Goal: Feedback & Contribution: Contribute content

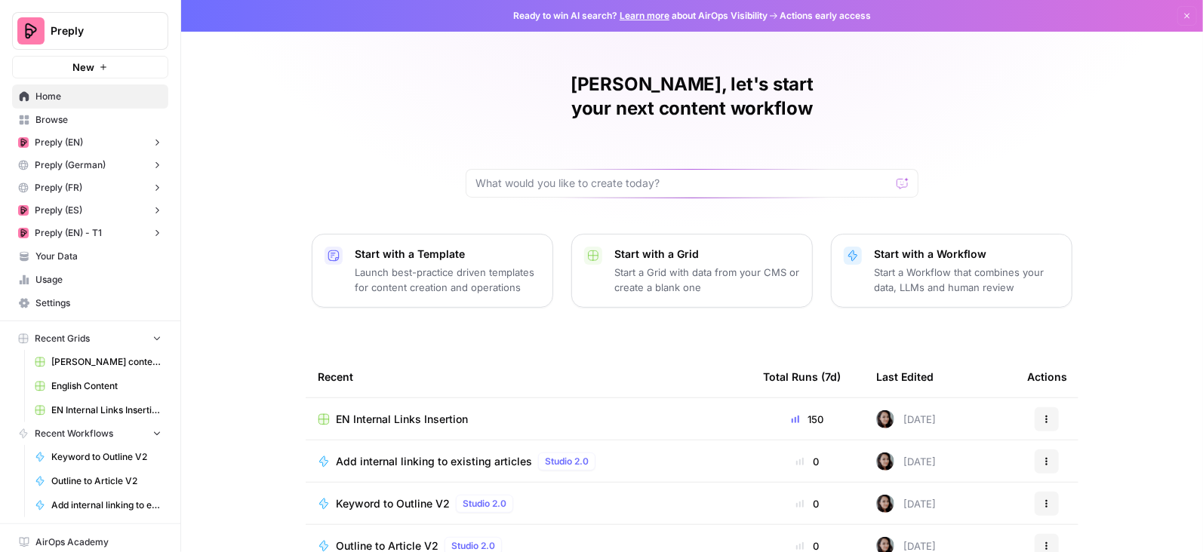
click at [63, 123] on span "Browse" at bounding box center [98, 120] width 126 height 14
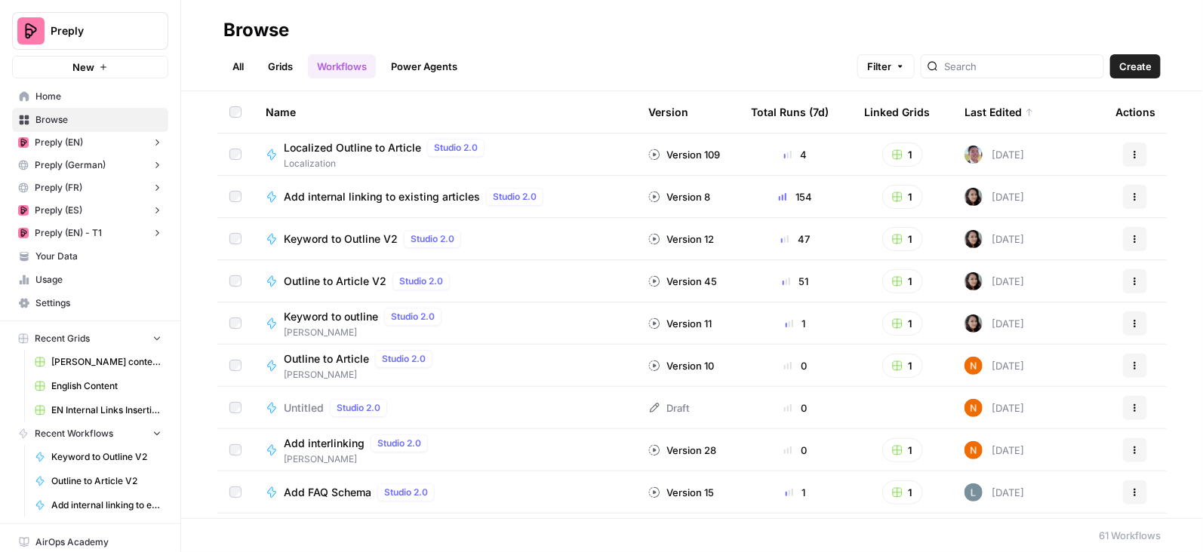
click at [283, 66] on link "Grids" at bounding box center [280, 66] width 43 height 24
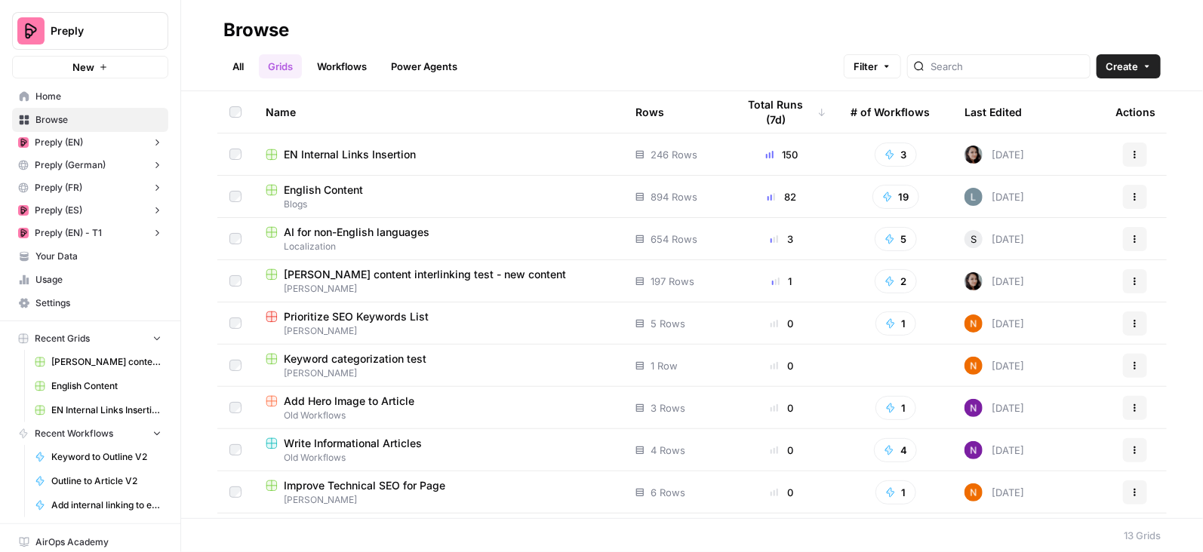
click at [346, 231] on span "AI for non-English languages" at bounding box center [357, 232] width 146 height 15
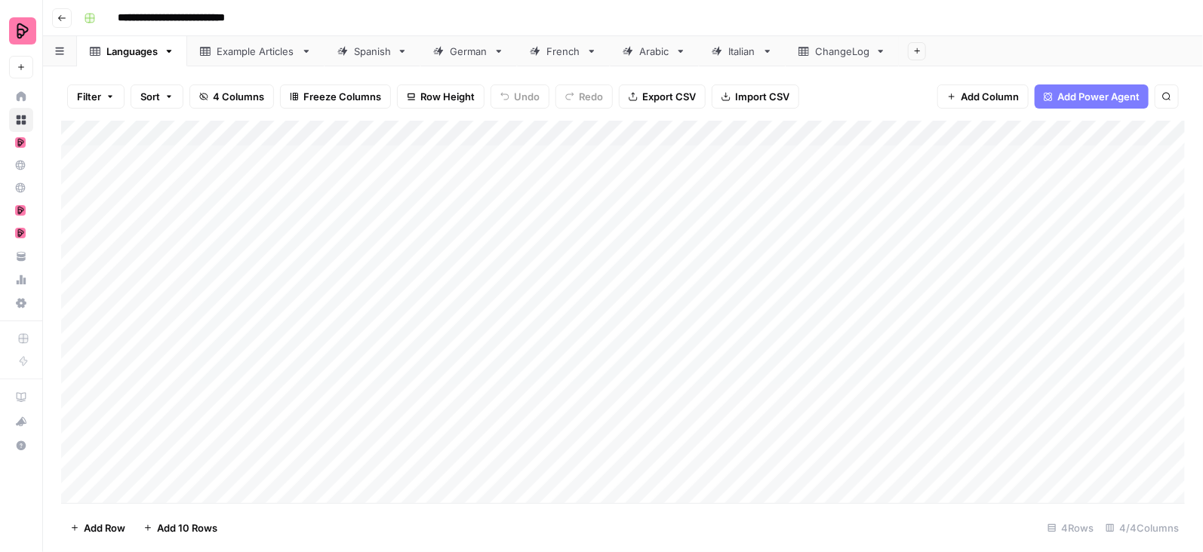
click at [344, 54] on icon at bounding box center [342, 51] width 11 height 11
click at [609, 235] on div "Add Column" at bounding box center [623, 312] width 1124 height 383
click at [694, 233] on div "Add Column" at bounding box center [623, 312] width 1124 height 383
click at [585, 237] on div "Add Column" at bounding box center [623, 312] width 1124 height 383
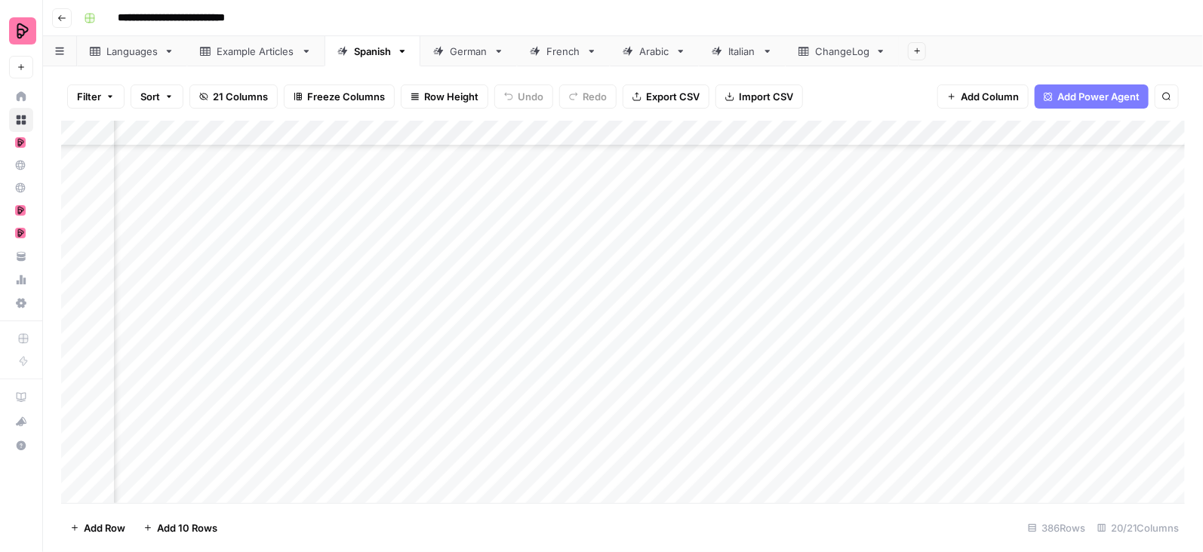
click at [701, 243] on div "Add Column" at bounding box center [623, 312] width 1124 height 383
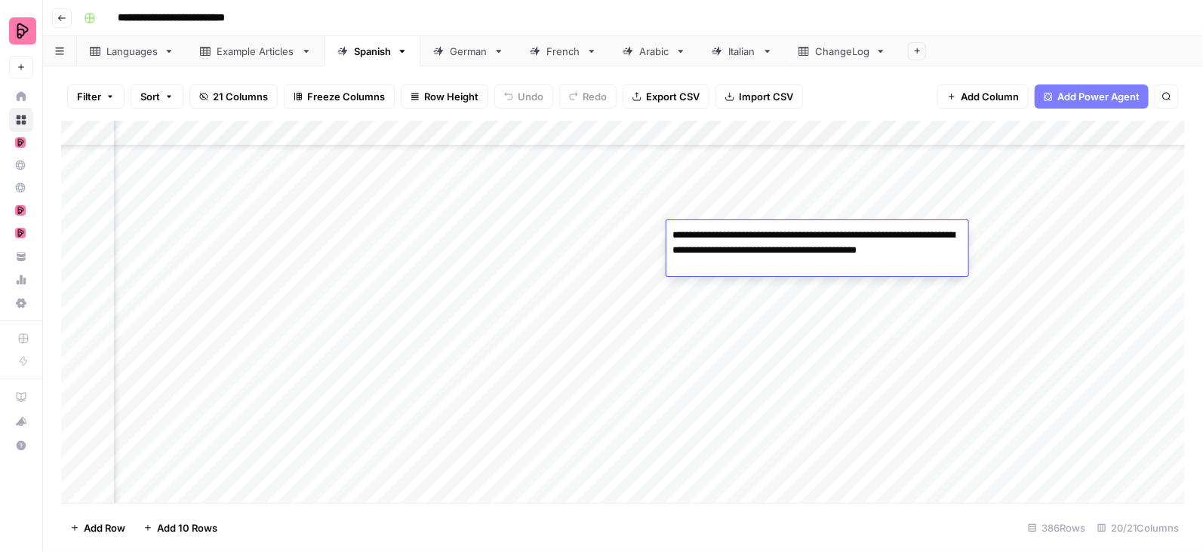
click at [718, 291] on div "Add Column" at bounding box center [623, 312] width 1124 height 383
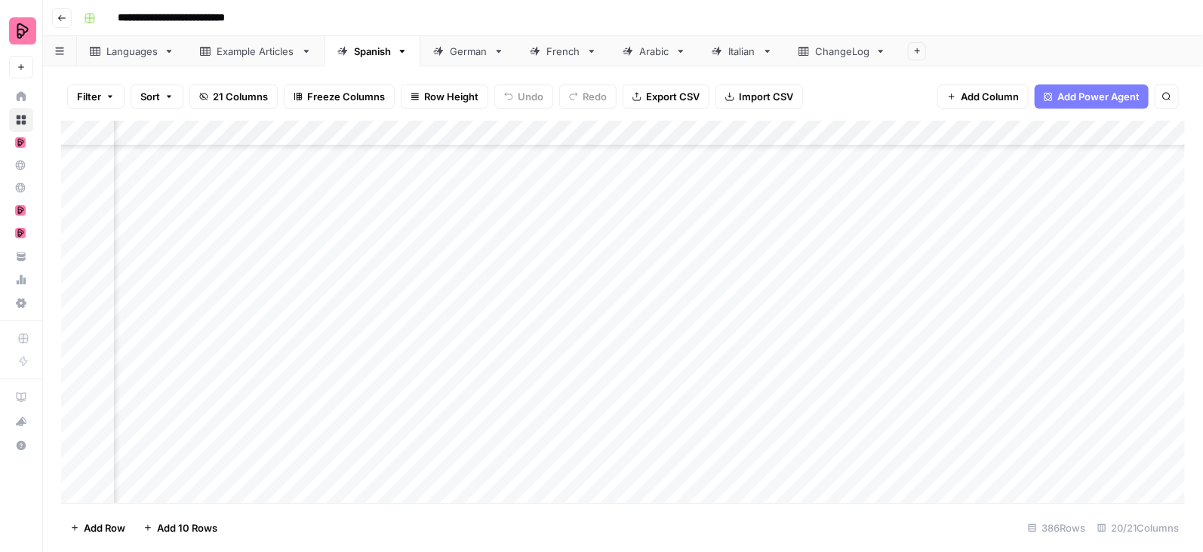
click at [718, 294] on div "Add Column" at bounding box center [623, 312] width 1124 height 383
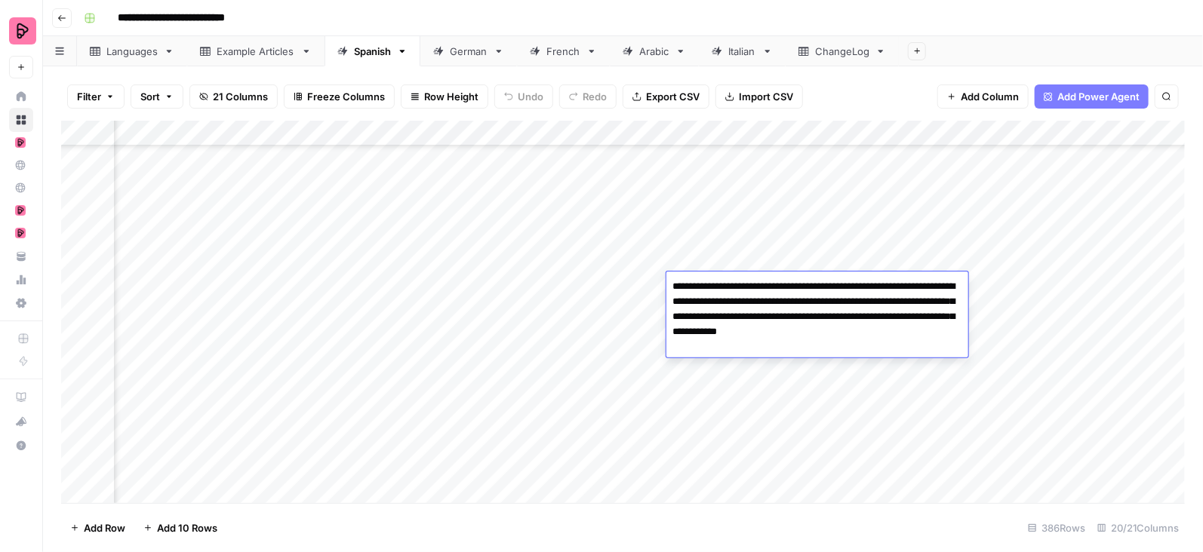
click at [718, 294] on textarea "**********" at bounding box center [817, 309] width 302 height 66
click at [718, 376] on div "Add Column" at bounding box center [623, 312] width 1124 height 383
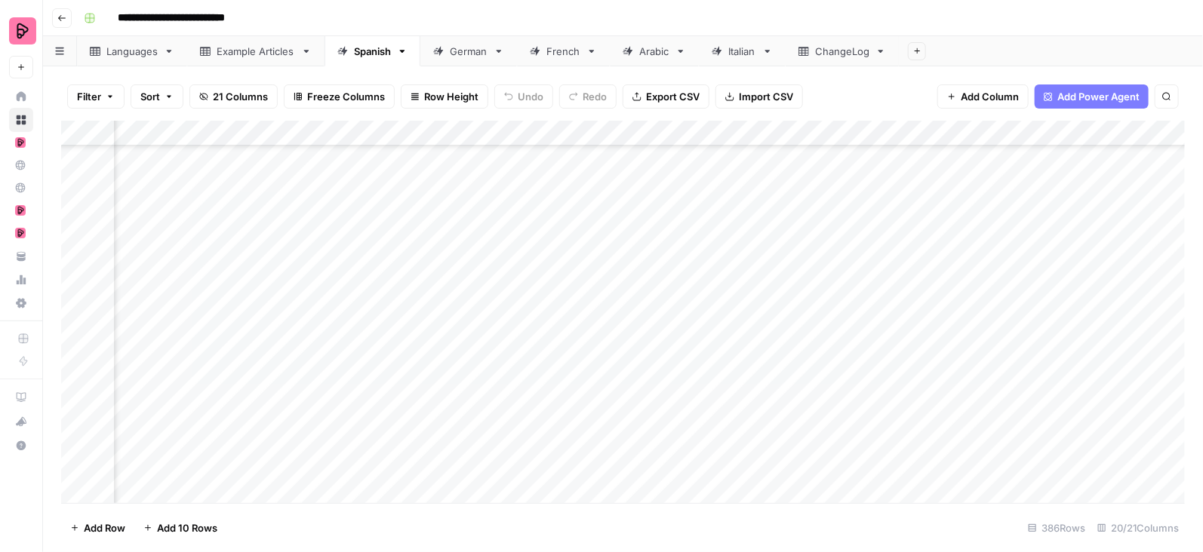
click at [718, 376] on div "Add Column" at bounding box center [623, 312] width 1124 height 383
click at [725, 434] on div "Add Column" at bounding box center [623, 312] width 1124 height 383
click at [721, 369] on div "Add Column" at bounding box center [623, 312] width 1124 height 383
click at [709, 263] on div "Add Column" at bounding box center [623, 312] width 1124 height 383
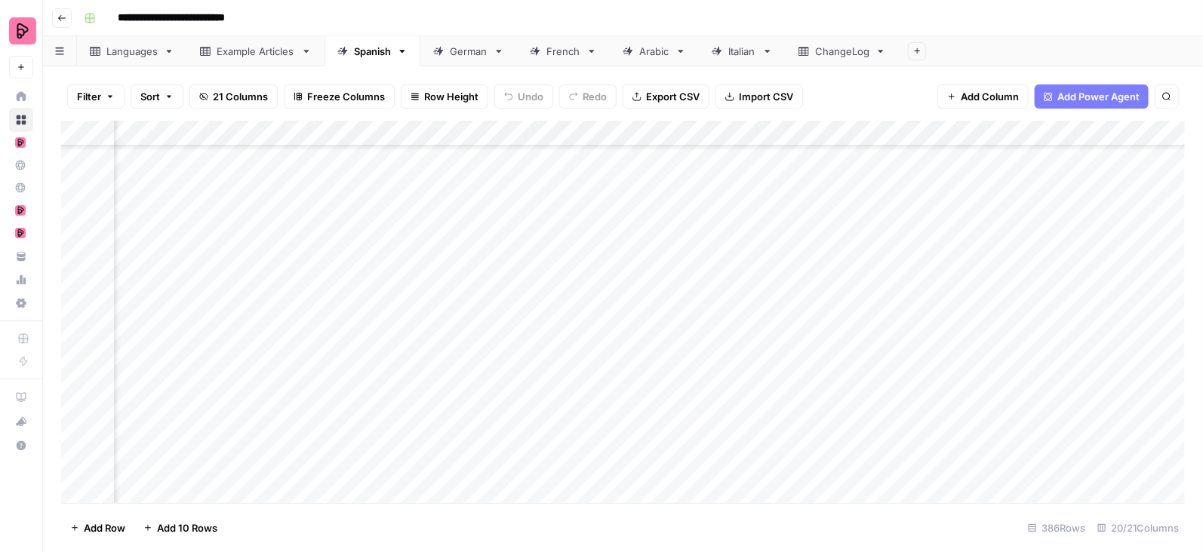
click at [709, 263] on div "Add Column" at bounding box center [623, 312] width 1124 height 383
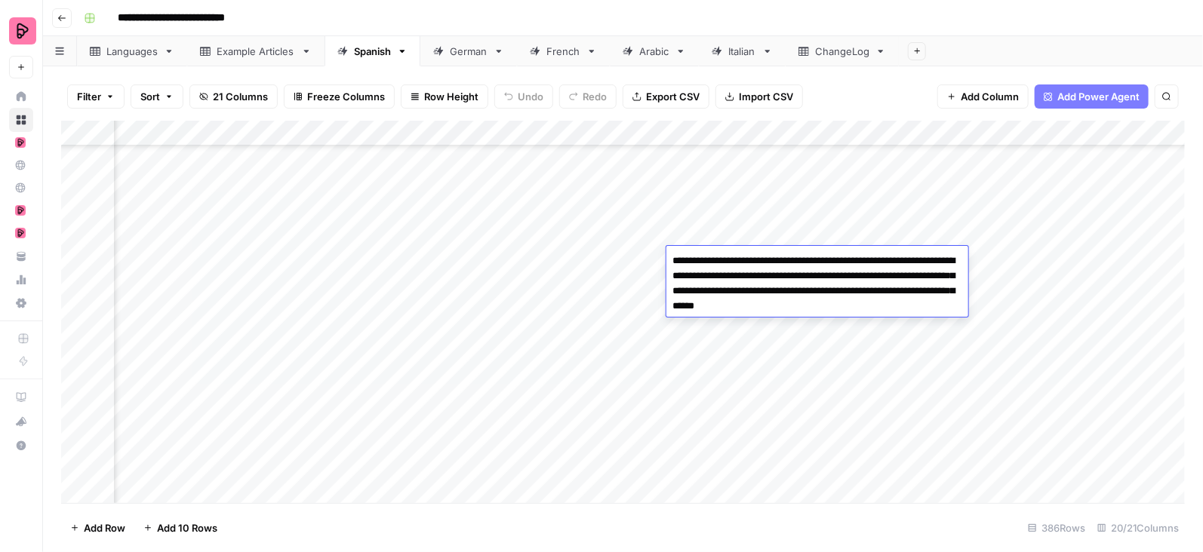
click at [709, 263] on textarea "**********" at bounding box center [817, 284] width 302 height 66
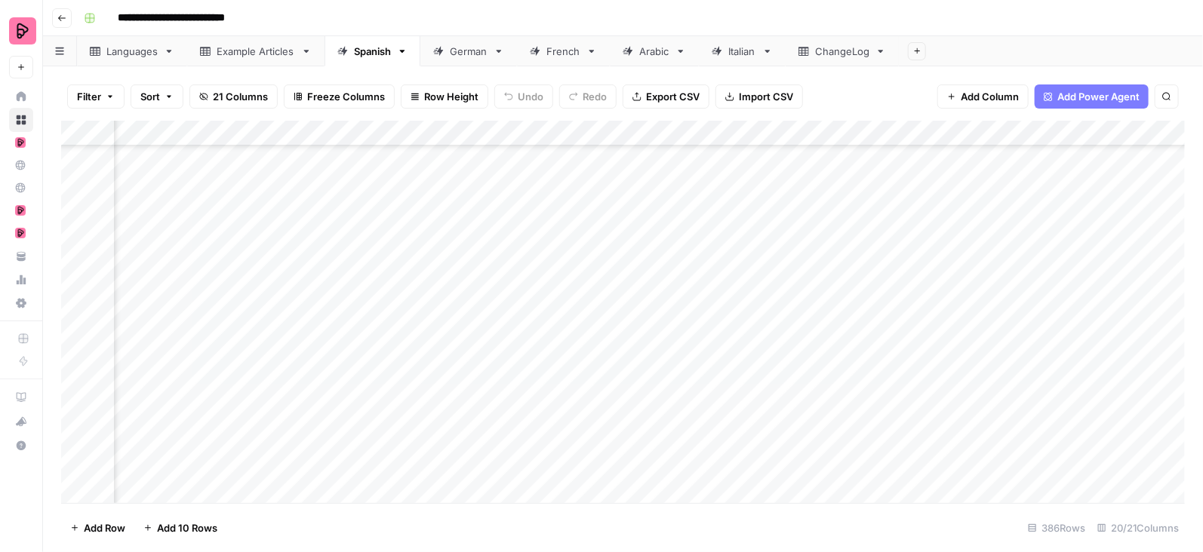
click at [704, 373] on div "Add Column" at bounding box center [623, 312] width 1124 height 383
click at [701, 303] on div "Add Column" at bounding box center [623, 312] width 1124 height 383
click at [700, 373] on div "Add Column" at bounding box center [623, 312] width 1124 height 383
click at [613, 189] on div "Add Column" at bounding box center [623, 312] width 1124 height 383
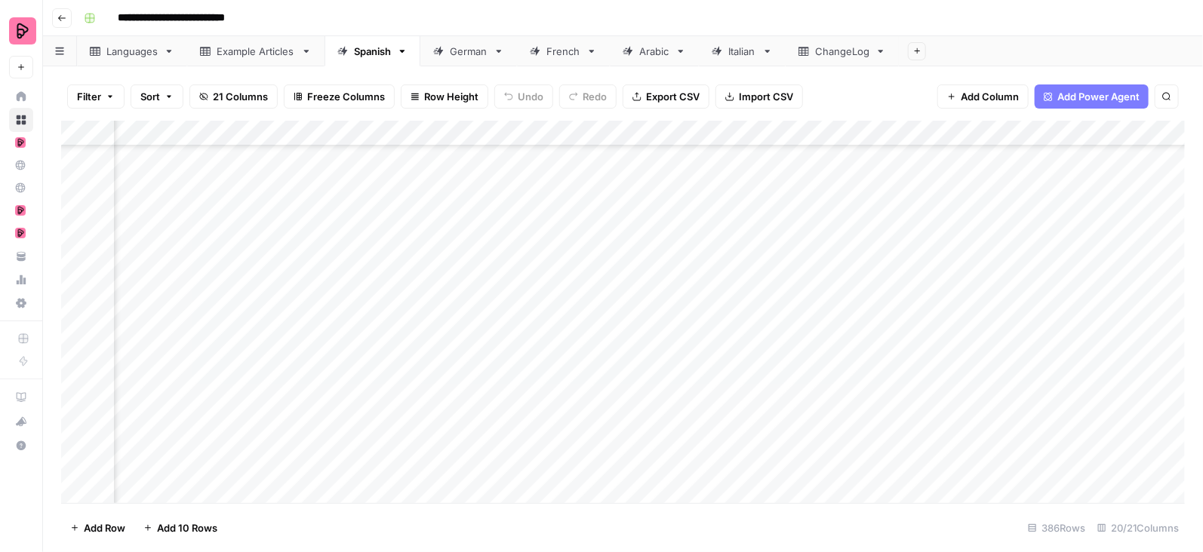
click at [732, 181] on div "Add Column" at bounding box center [623, 312] width 1124 height 383
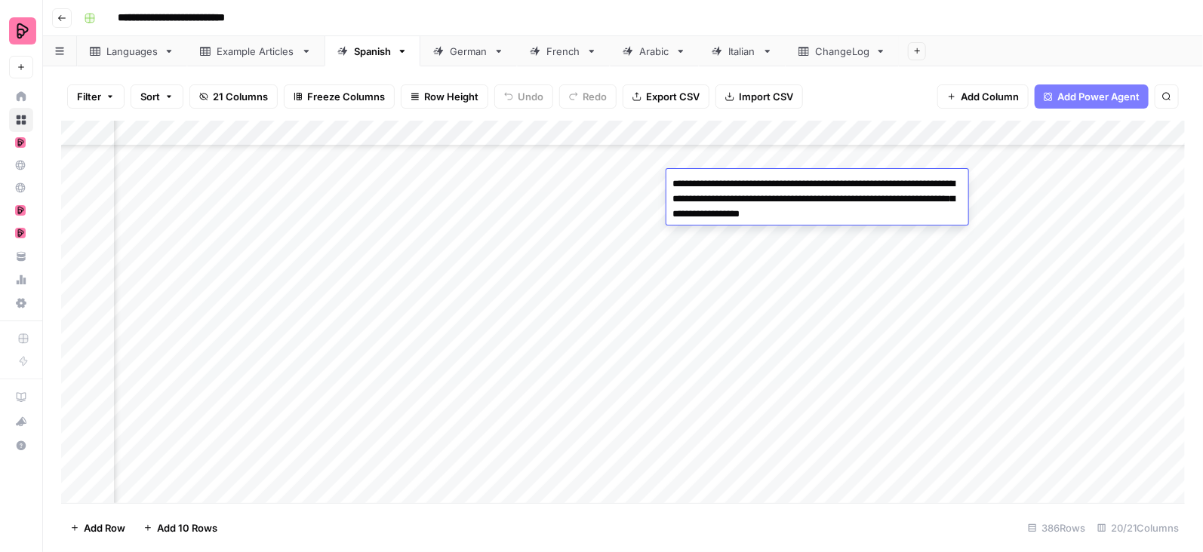
click at [710, 281] on div "Add Column" at bounding box center [623, 312] width 1124 height 383
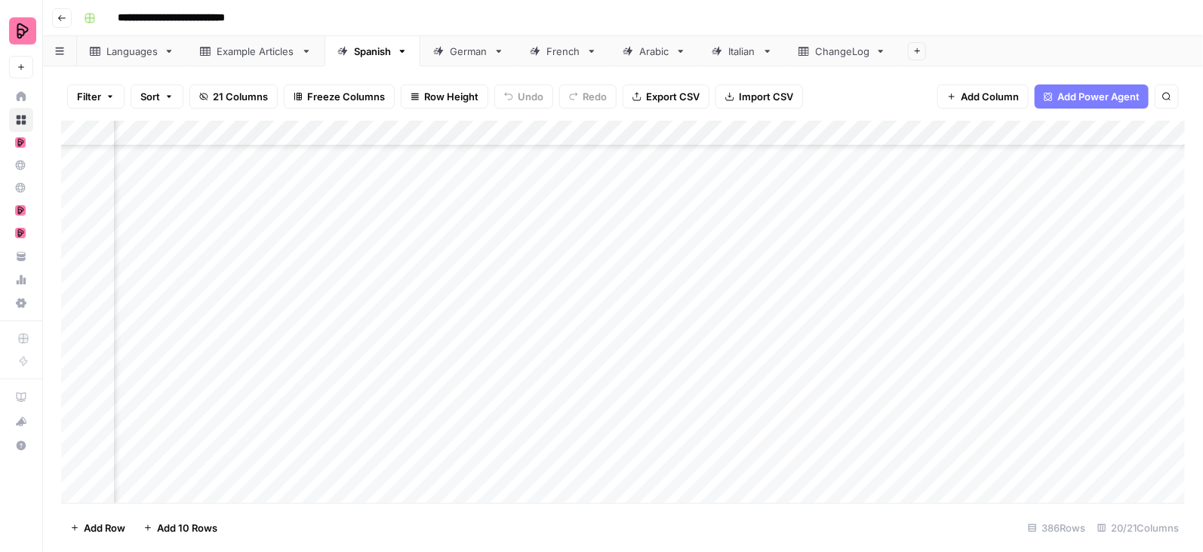
click at [705, 285] on div "Add Column" at bounding box center [623, 312] width 1124 height 383
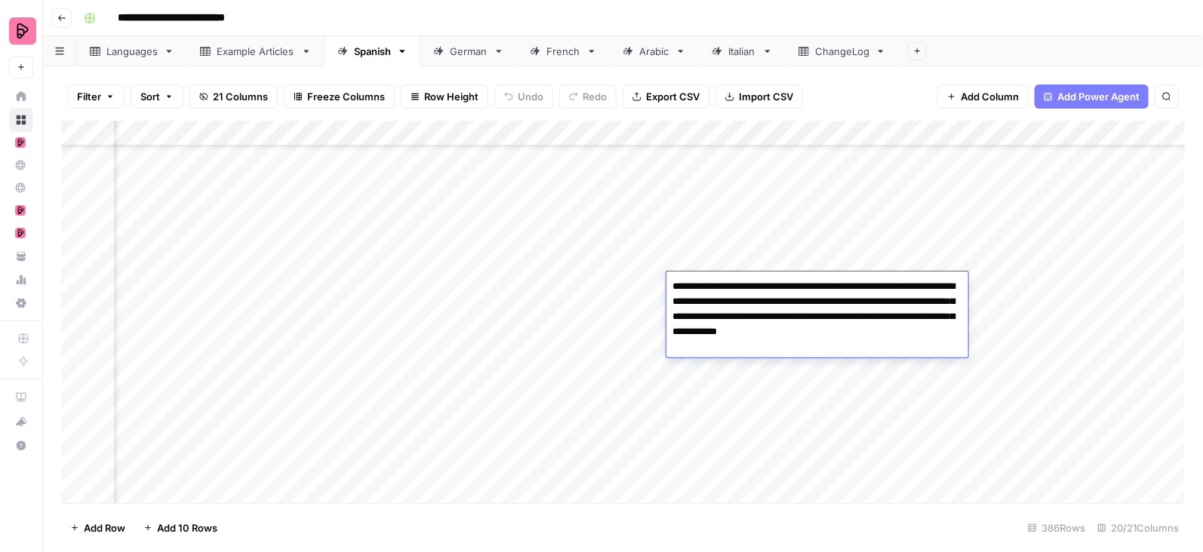
click at [727, 297] on textarea "**********" at bounding box center [817, 309] width 302 height 66
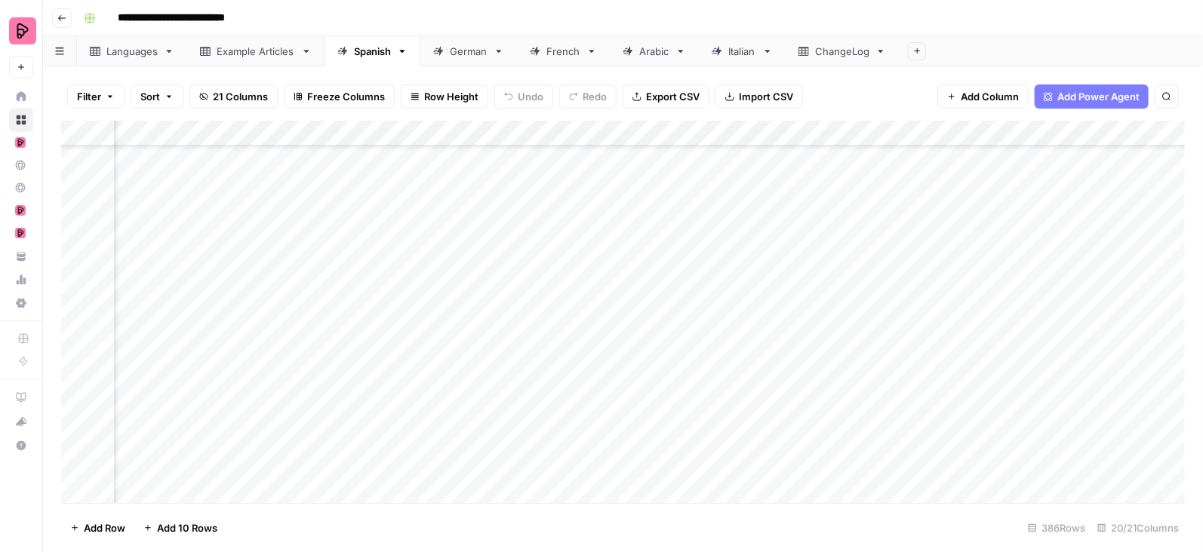
click at [725, 448] on div "Add Column" at bounding box center [623, 312] width 1124 height 383
click at [755, 210] on div "Add Column" at bounding box center [623, 312] width 1124 height 383
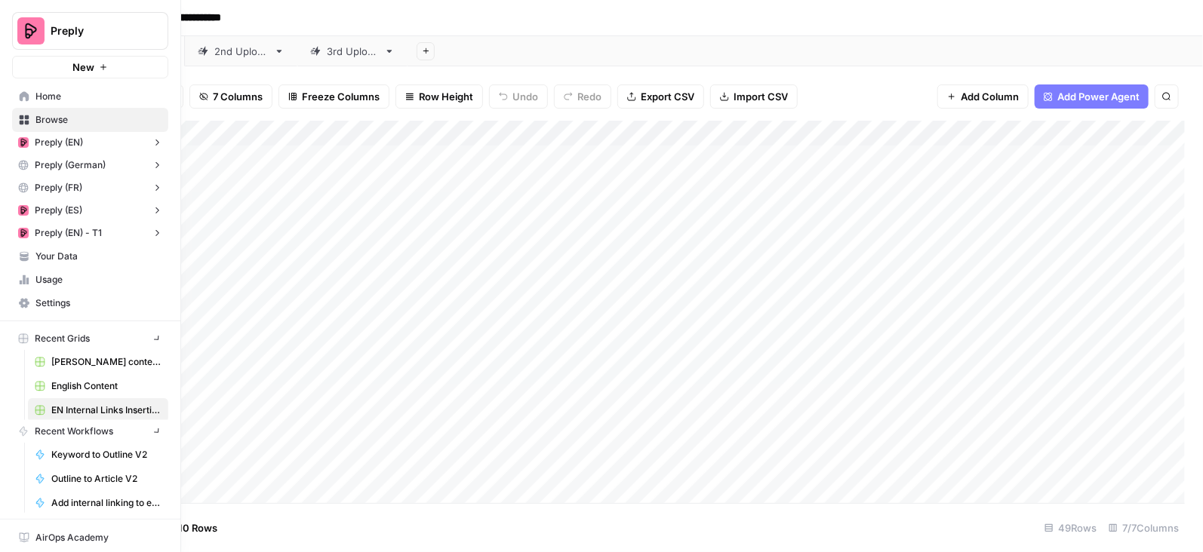
scroll to position [0, 113]
click at [27, 91] on icon at bounding box center [24, 96] width 11 height 11
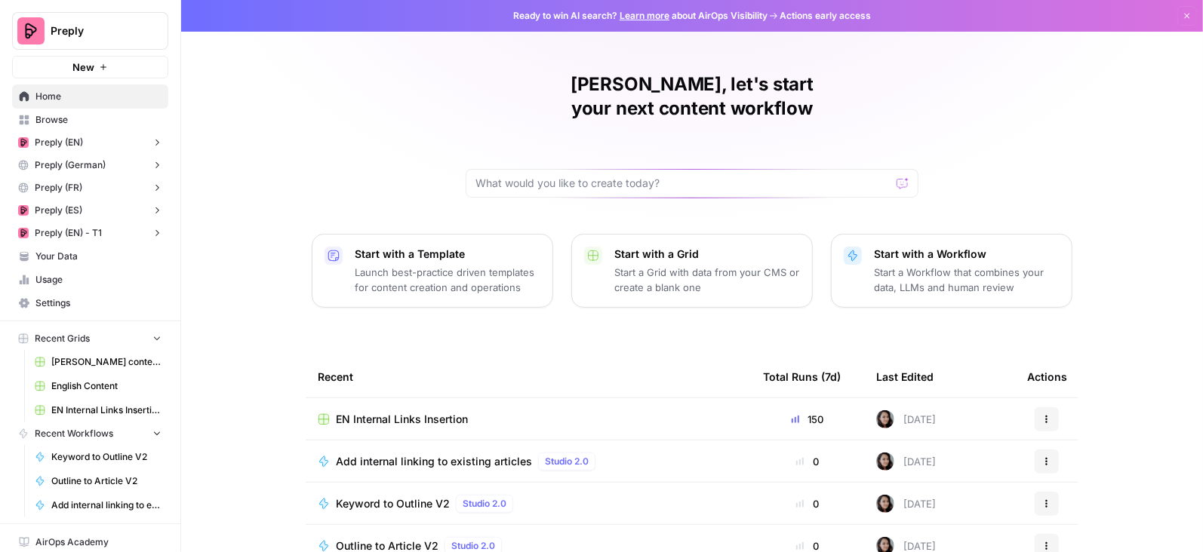
click at [78, 252] on span "Your Data" at bounding box center [98, 257] width 126 height 14
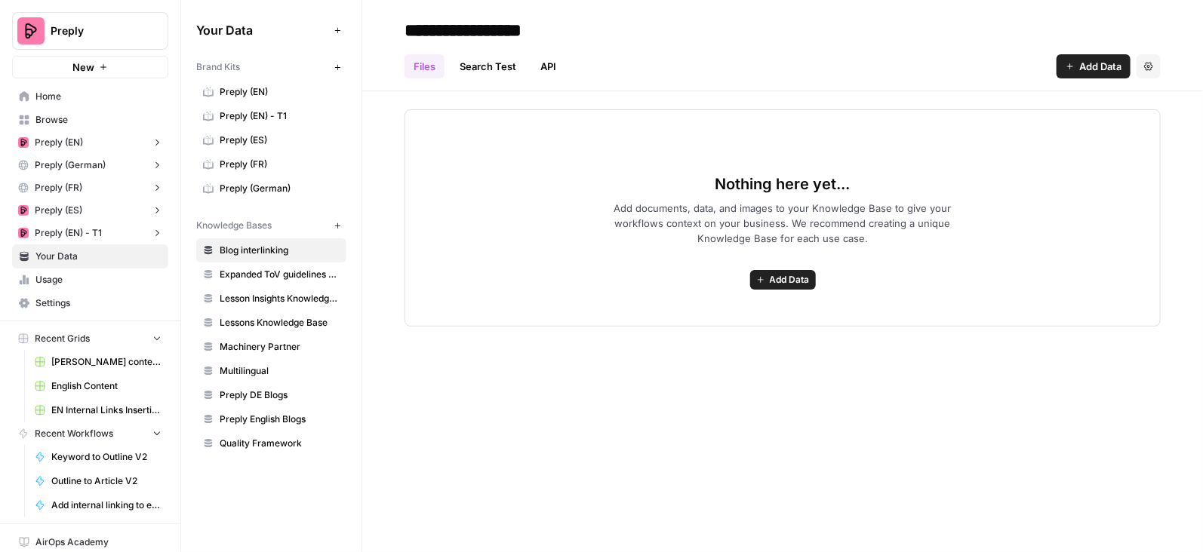
click at [276, 248] on span "Blog interlinking" at bounding box center [280, 251] width 120 height 14
click at [798, 282] on span "Add Data" at bounding box center [790, 280] width 40 height 14
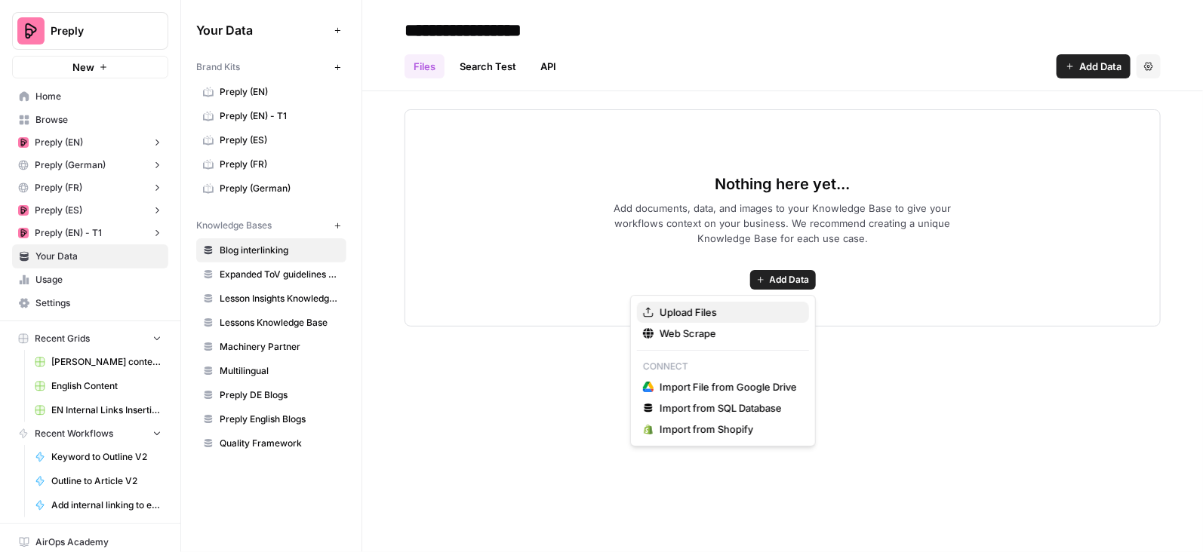
click at [731, 310] on span "Upload Files" at bounding box center [728, 312] width 137 height 15
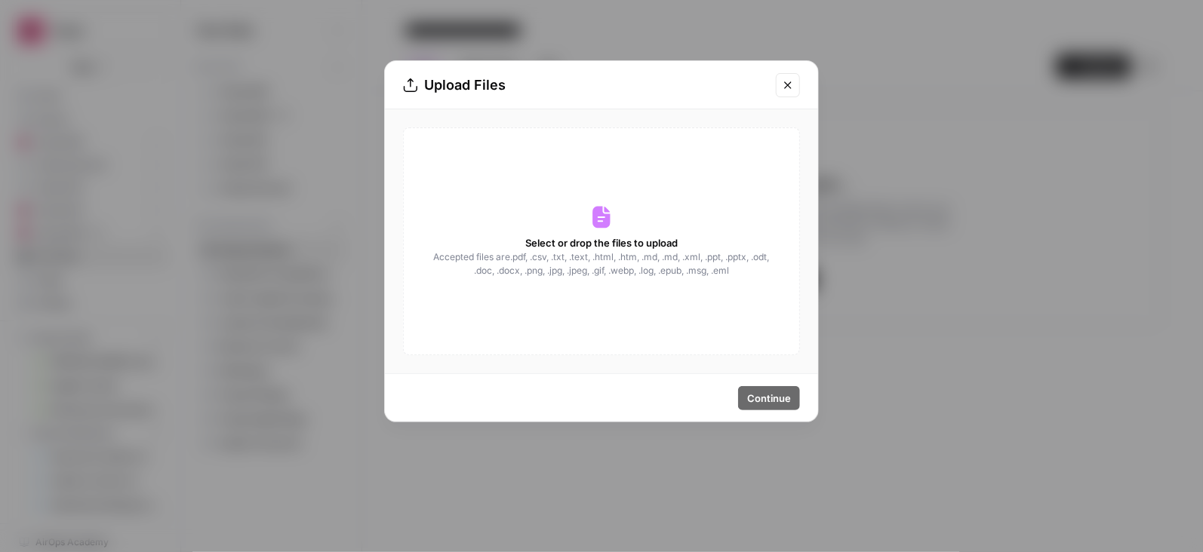
click at [602, 233] on div "Select or drop the files to upload Accepted files are .pdf, .csv, .txt, .text, …" at bounding box center [601, 242] width 397 height 228
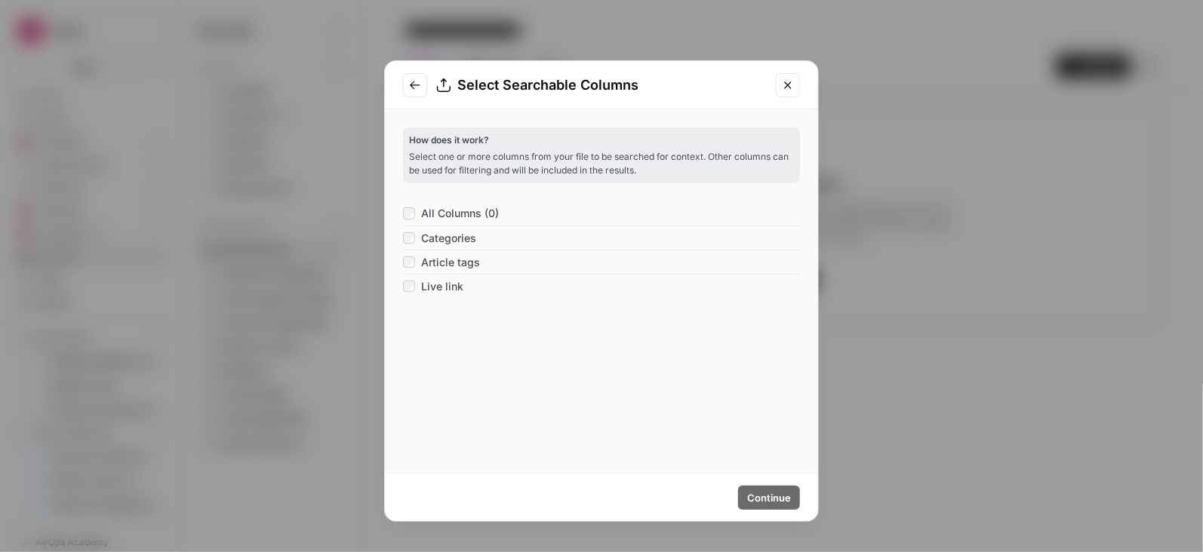
click at [445, 235] on span "Categories" at bounding box center [448, 238] width 55 height 15
click at [446, 262] on span "Article tags" at bounding box center [450, 262] width 59 height 15
click at [452, 283] on span "Live link" at bounding box center [442, 286] width 42 height 15
click at [777, 491] on span "Continue" at bounding box center [769, 498] width 44 height 15
